Goal: Use online tool/utility: Use online tool/utility

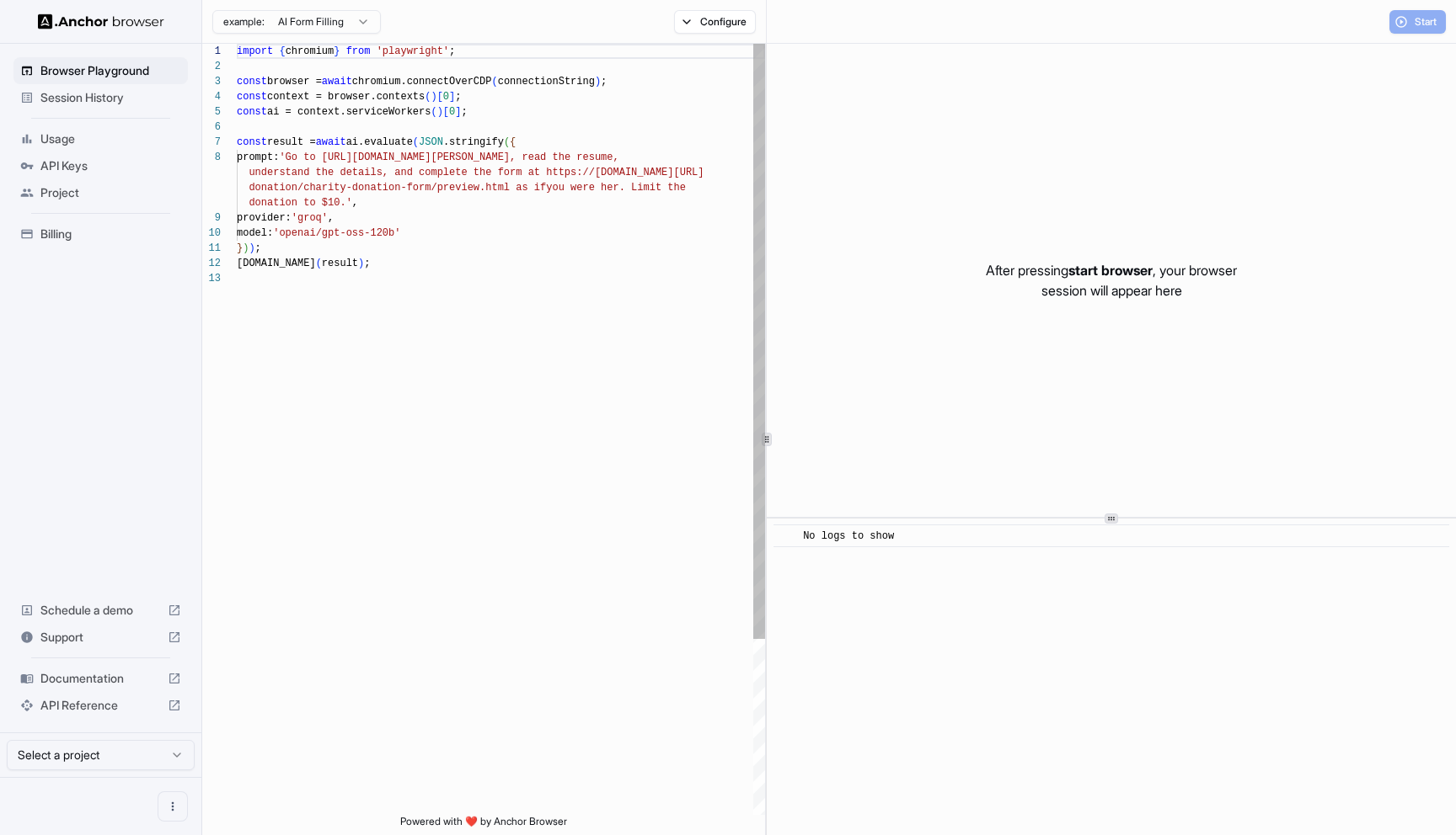
scroll to position [106, 0]
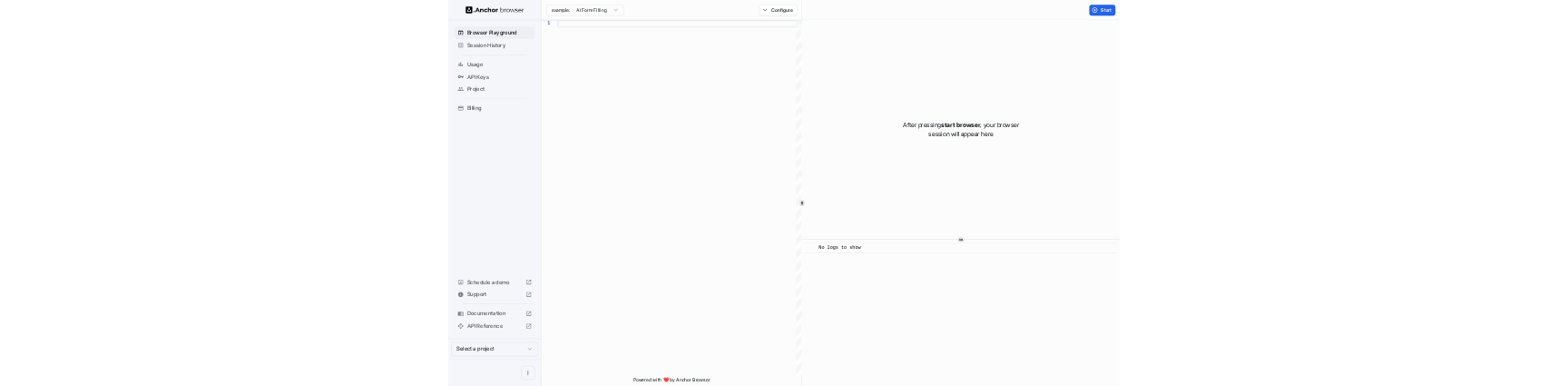
scroll to position [114, 0]
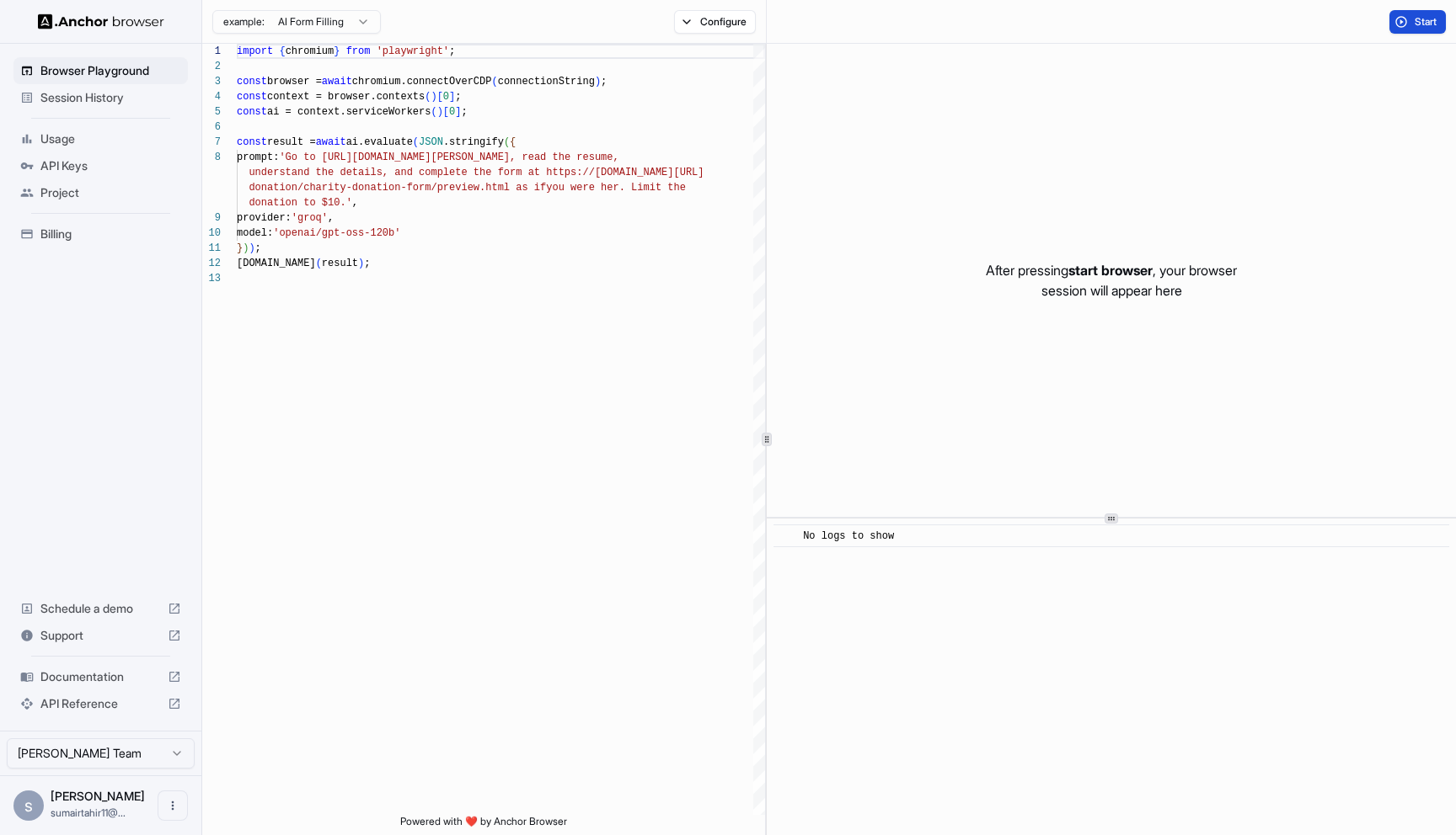
click at [1434, 17] on span "Start" at bounding box center [1426, 22] width 23 height 14
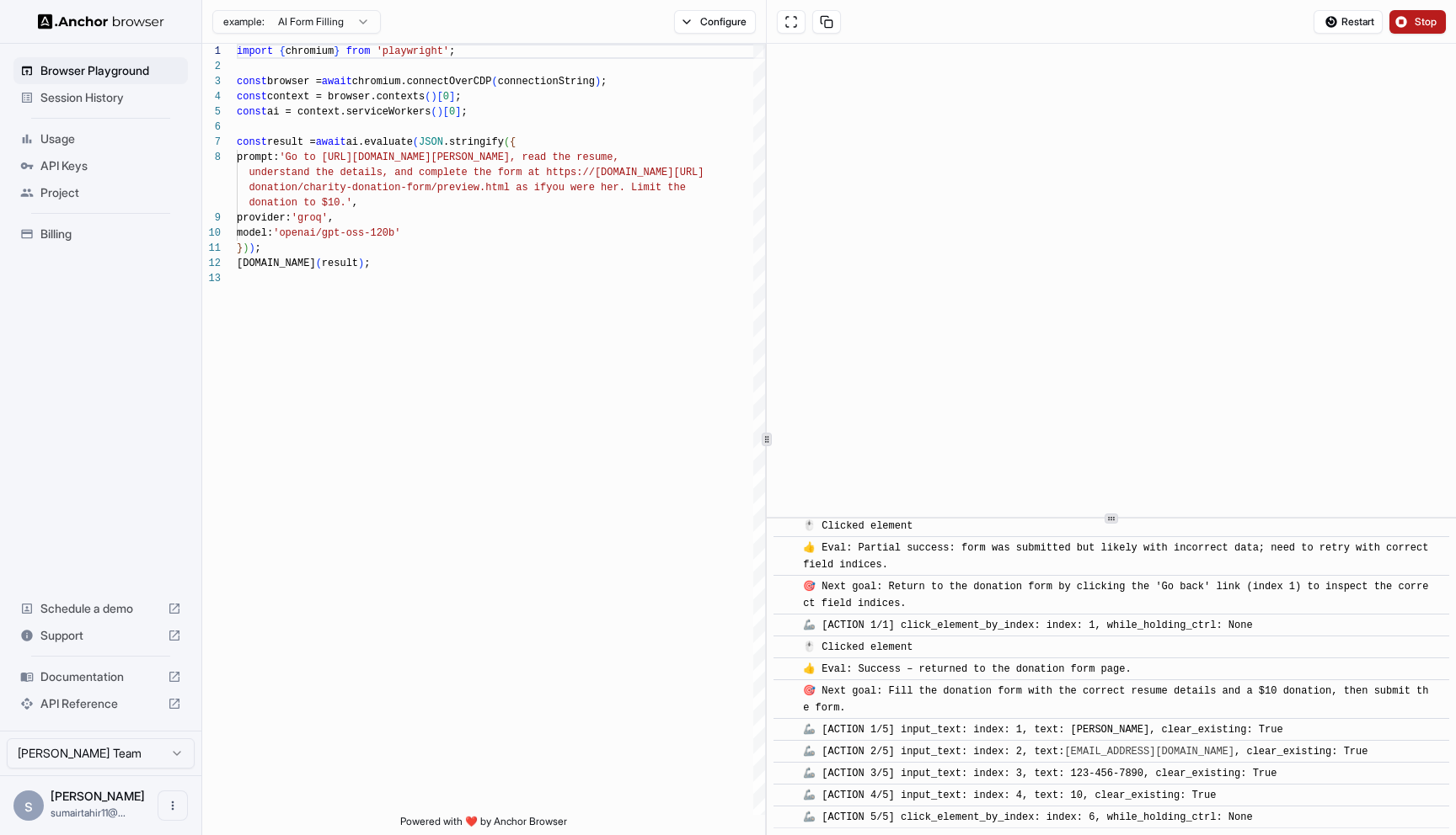
scroll to position [2658, 0]
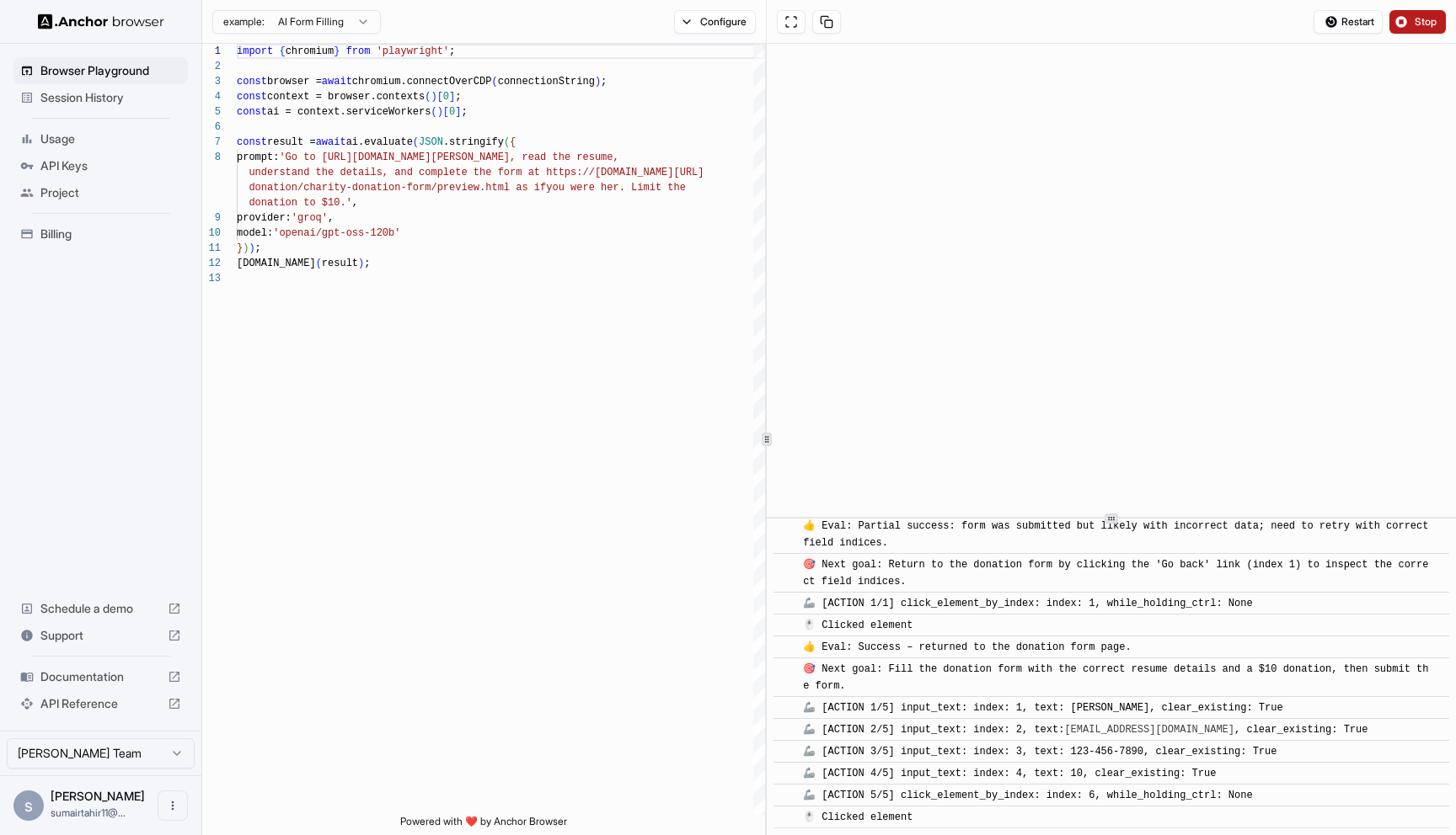
click at [1409, 21] on button "Stop" at bounding box center [1417, 22] width 56 height 23
